Goal: Navigation & Orientation: Find specific page/section

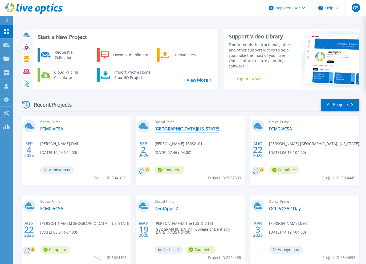
drag, startPoint x: 0, startPoint y: 0, endPoint x: 177, endPoint y: 130, distance: 219.4
click at [177, 130] on link "Lake County Ohio" at bounding box center [186, 128] width 65 height 5
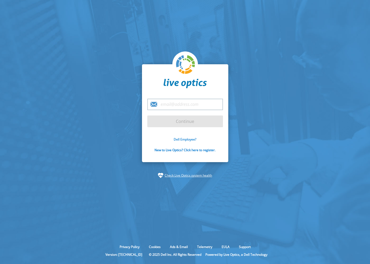
click at [186, 138] on link "Dell Employee?" at bounding box center [185, 139] width 23 height 5
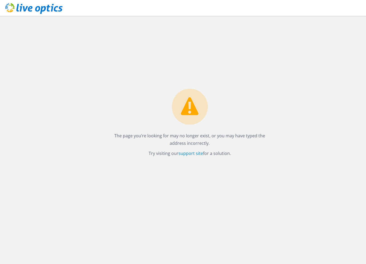
click at [36, 6] on icon at bounding box center [33, 8] width 57 height 11
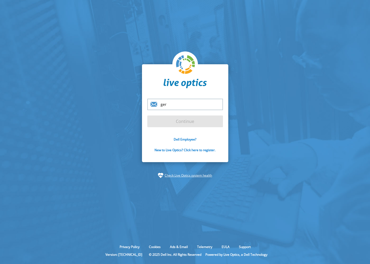
type input "gerald.shonebarger@dell.com"
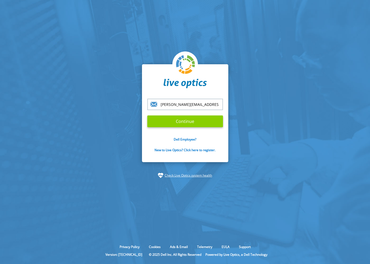
click at [184, 120] on input "Continue" at bounding box center [185, 121] width 76 height 12
